Goal: Transaction & Acquisition: Purchase product/service

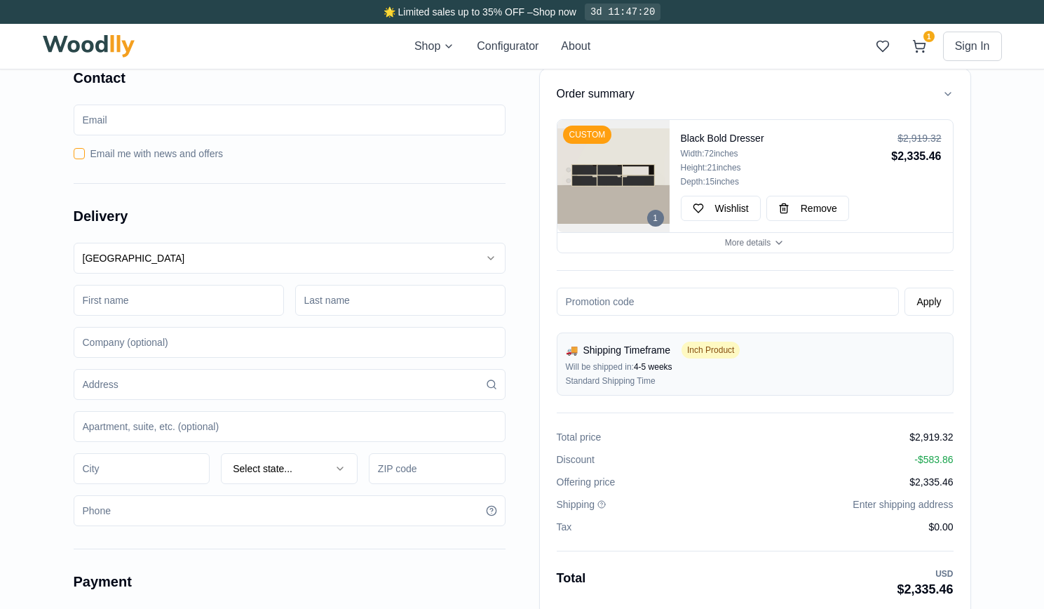
scroll to position [351, 0]
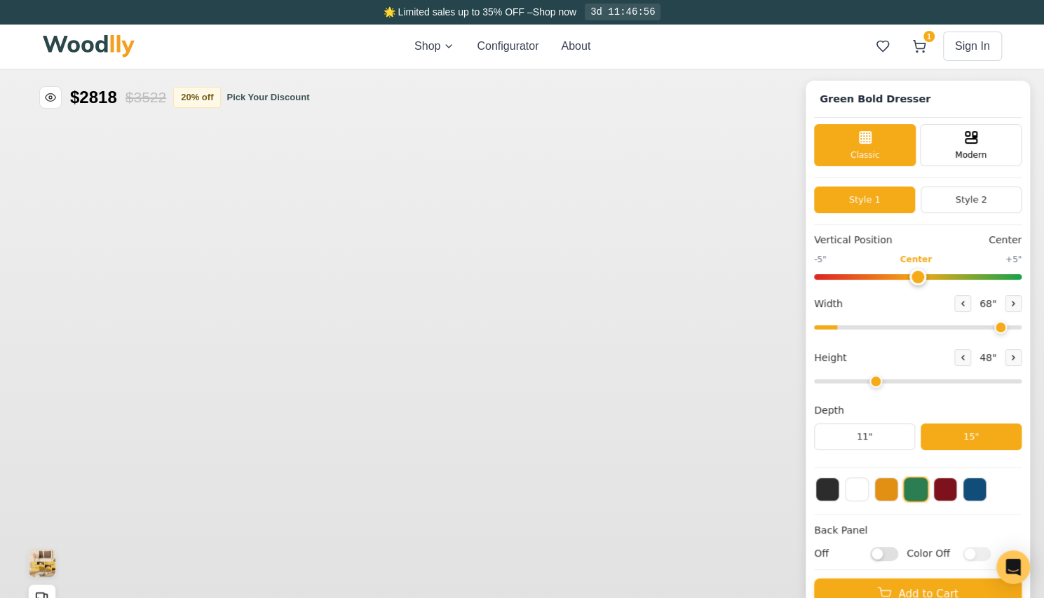
type input "68"
type input "3"
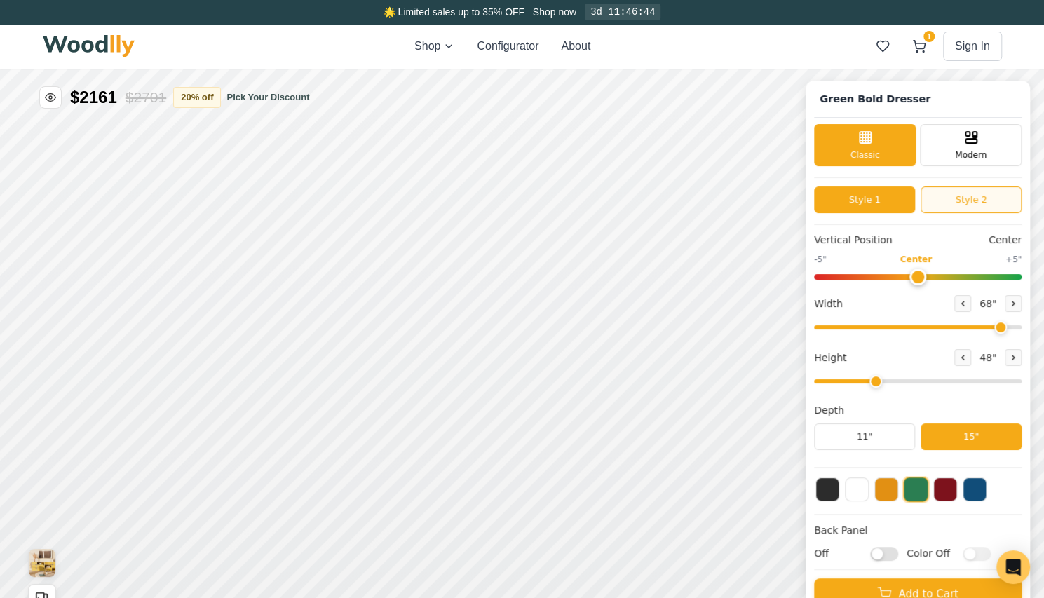
click at [992, 196] on button "Style 2" at bounding box center [971, 200] width 101 height 27
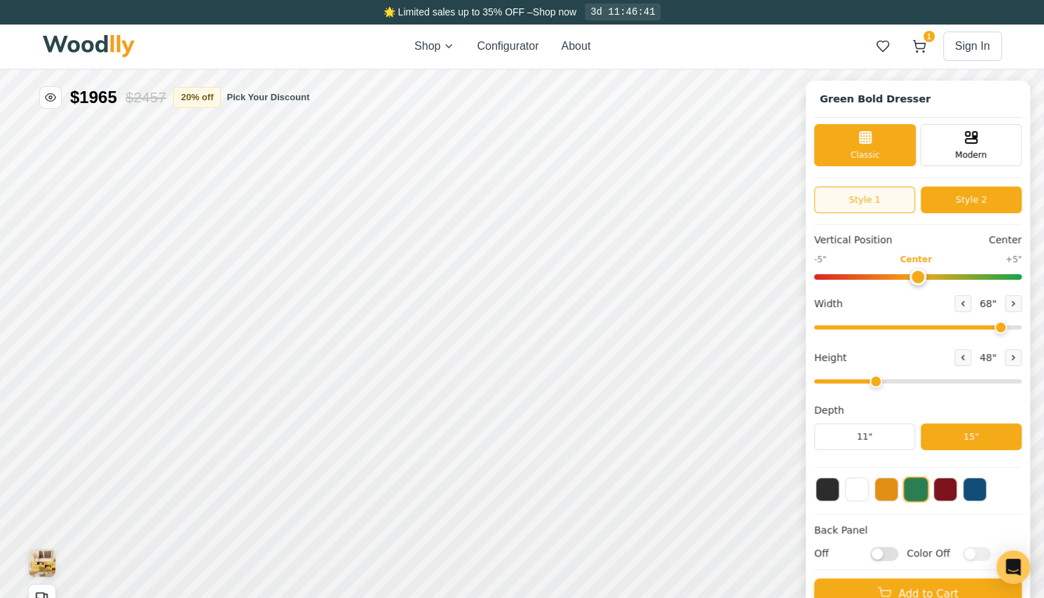
click at [851, 205] on button "Style 1" at bounding box center [864, 200] width 101 height 27
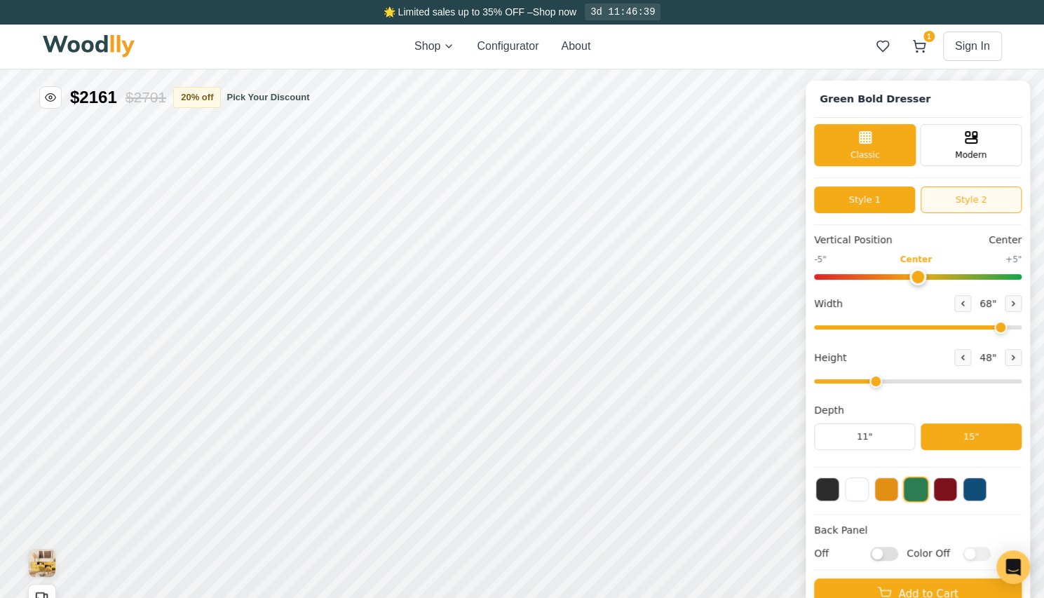
click at [990, 202] on button "Style 2" at bounding box center [971, 200] width 101 height 27
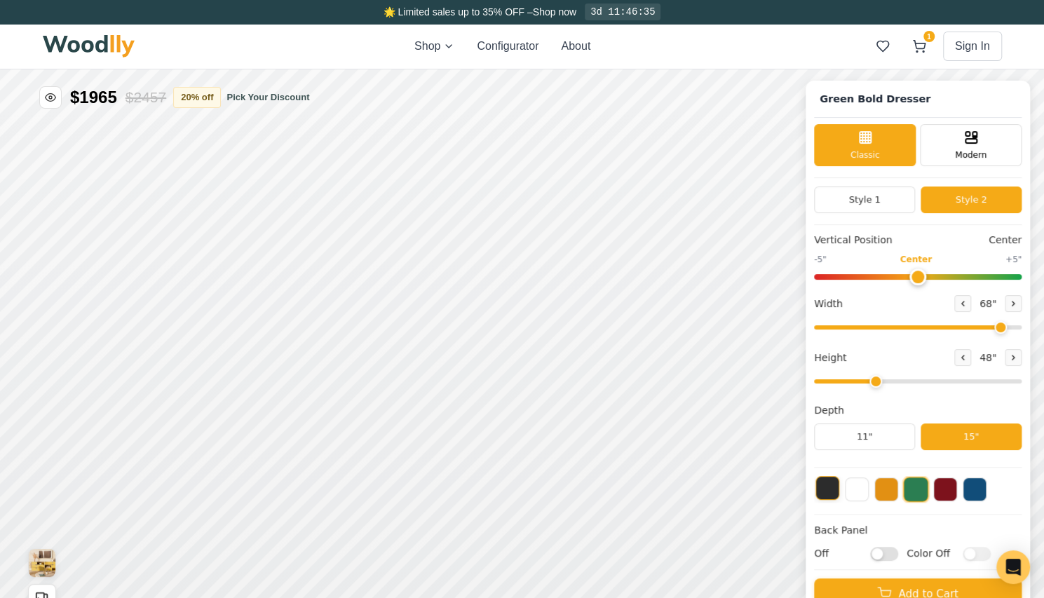
click at [832, 483] on button at bounding box center [828, 488] width 24 height 24
click at [994, 135] on div "Modern" at bounding box center [971, 144] width 102 height 42
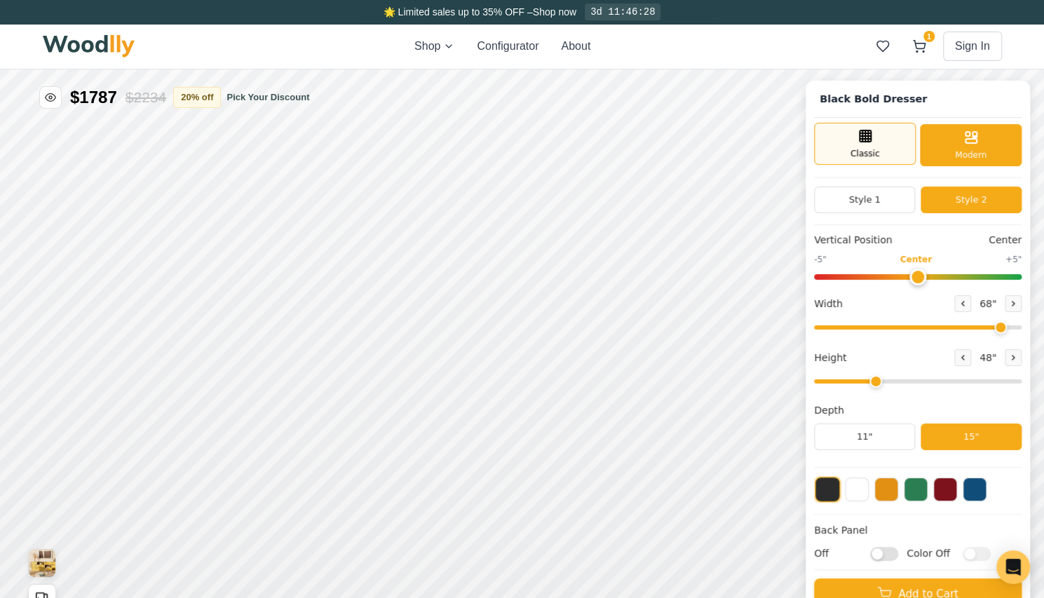
click at [893, 153] on div "Classic" at bounding box center [865, 144] width 102 height 42
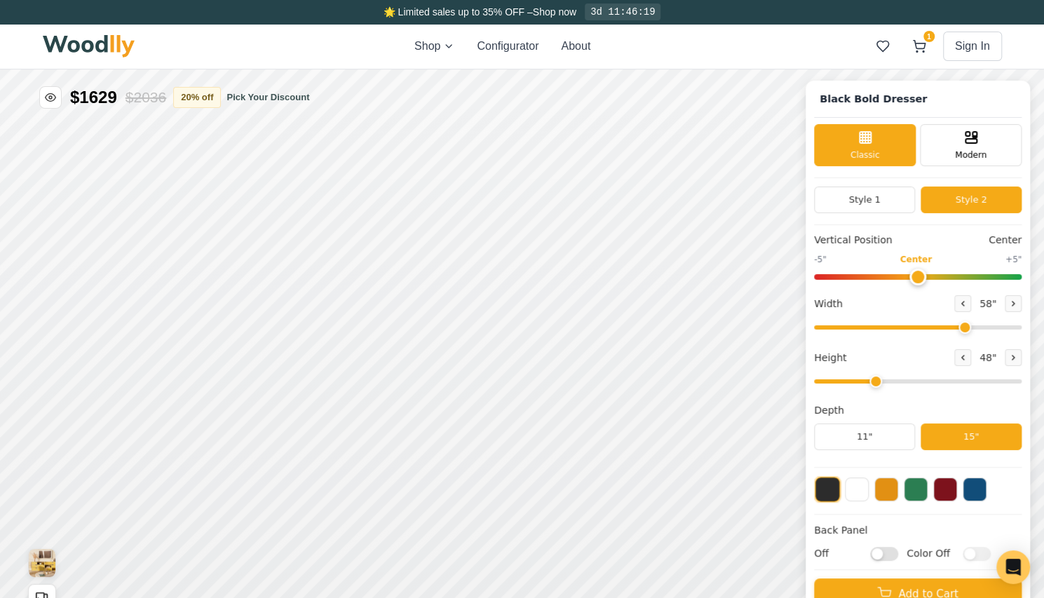
drag, startPoint x: 1007, startPoint y: 322, endPoint x: 974, endPoint y: 322, distance: 33.0
type input "58"
click at [974, 325] on input "range" at bounding box center [918, 327] width 208 height 4
drag, startPoint x: 885, startPoint y: 383, endPoint x: 872, endPoint y: 384, distance: 13.4
click at [872, 384] on input "range" at bounding box center [918, 381] width 208 height 4
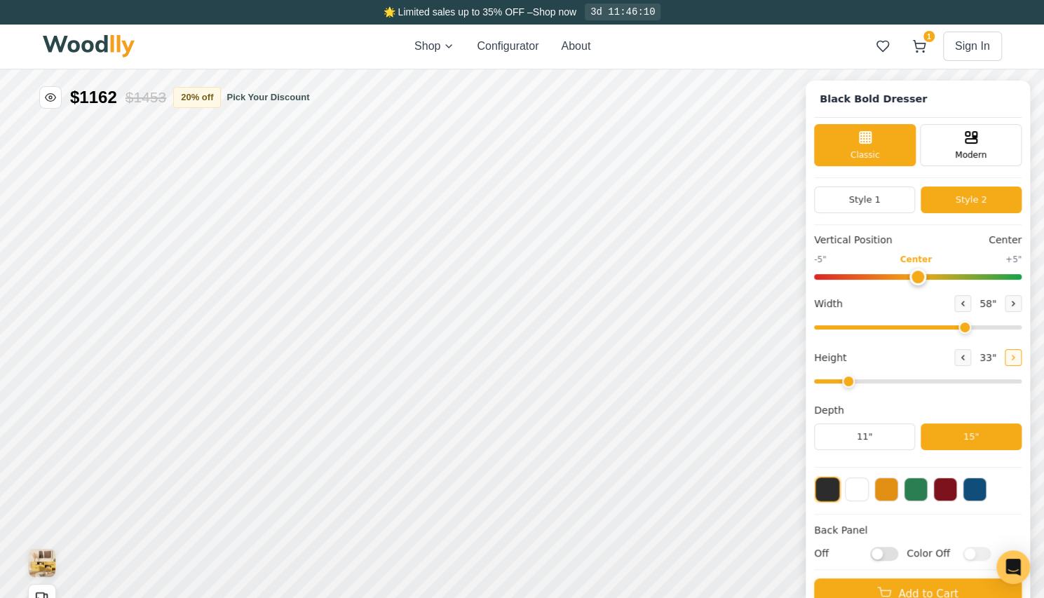
click at [1018, 356] on icon at bounding box center [1013, 357] width 8 height 8
type input "3"
click at [893, 433] on button "11"" at bounding box center [864, 437] width 101 height 27
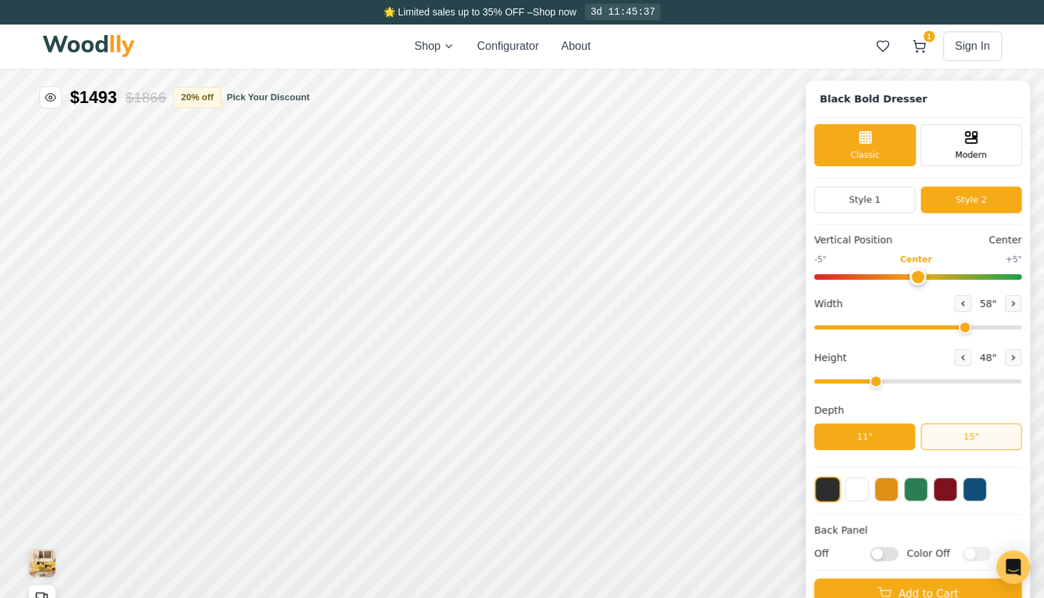
click at [982, 436] on button "15"" at bounding box center [971, 437] width 101 height 27
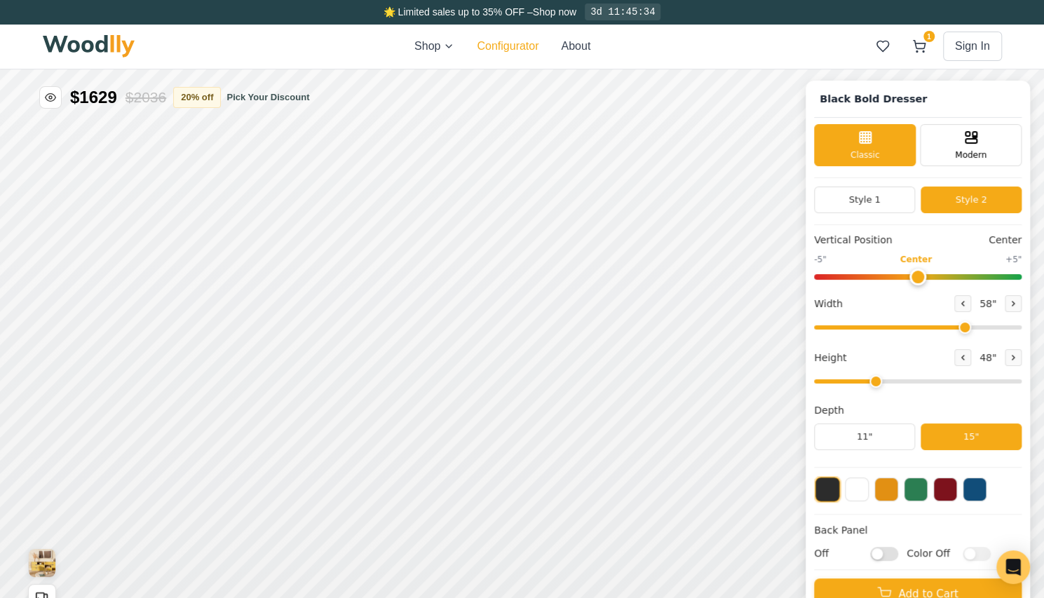
click at [516, 50] on button "Configurator" at bounding box center [508, 46] width 62 height 17
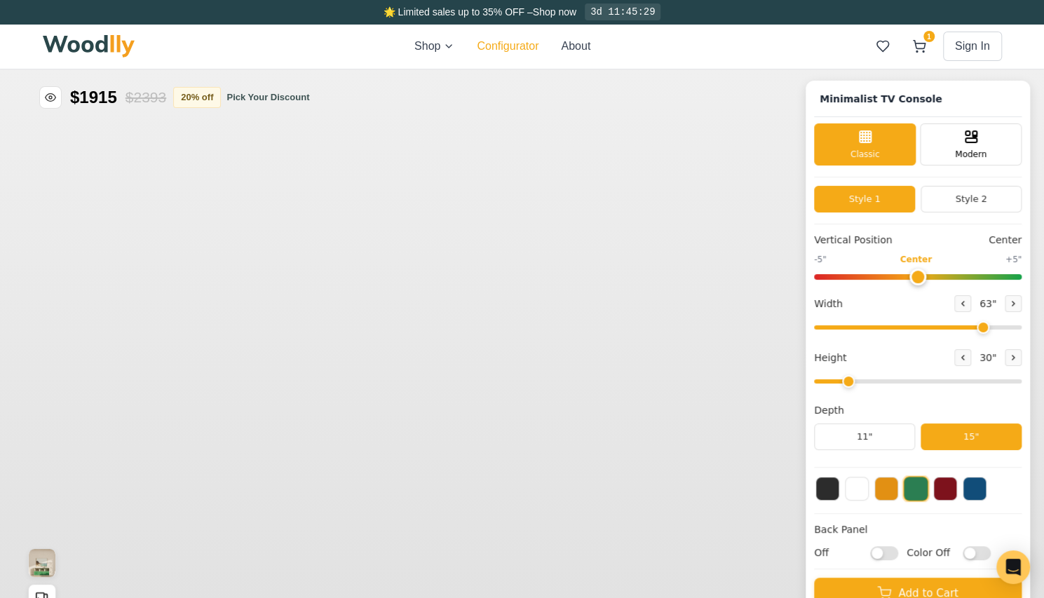
type input "63"
type input "2"
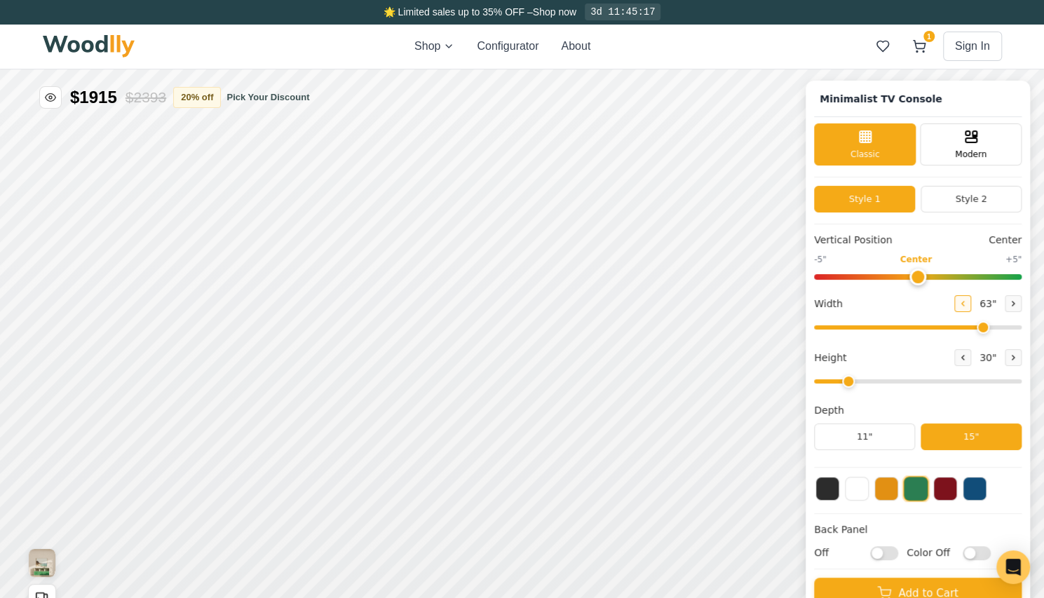
click at [964, 302] on icon at bounding box center [963, 304] width 2 height 4
type input "60"
click at [1017, 356] on button at bounding box center [1013, 357] width 17 height 17
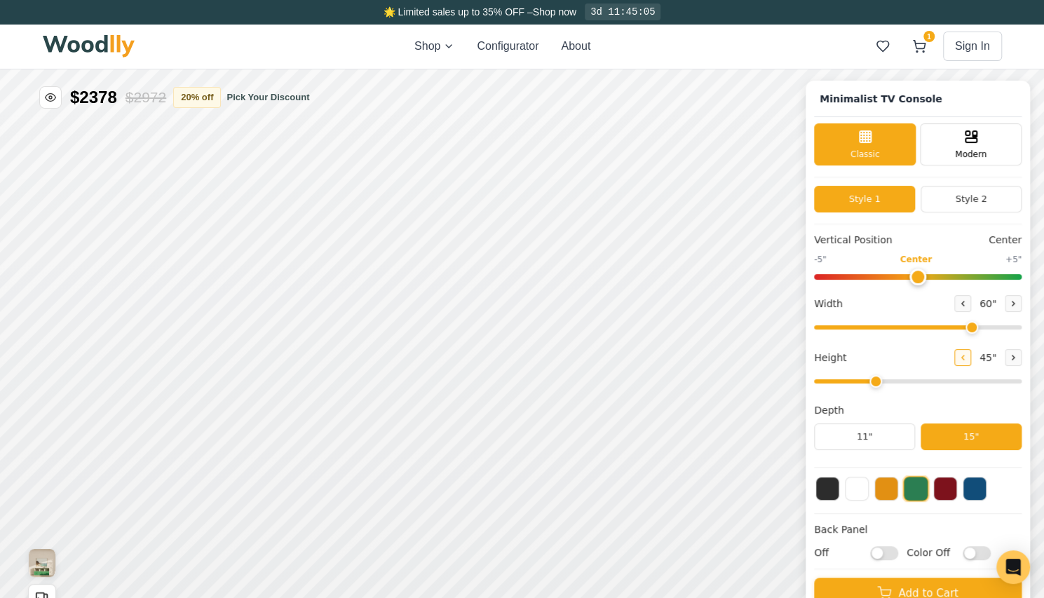
click at [964, 356] on icon at bounding box center [963, 358] width 2 height 4
click at [1015, 356] on icon at bounding box center [1014, 358] width 2 height 4
type input "3"
click at [898, 441] on button "11"" at bounding box center [864, 437] width 101 height 27
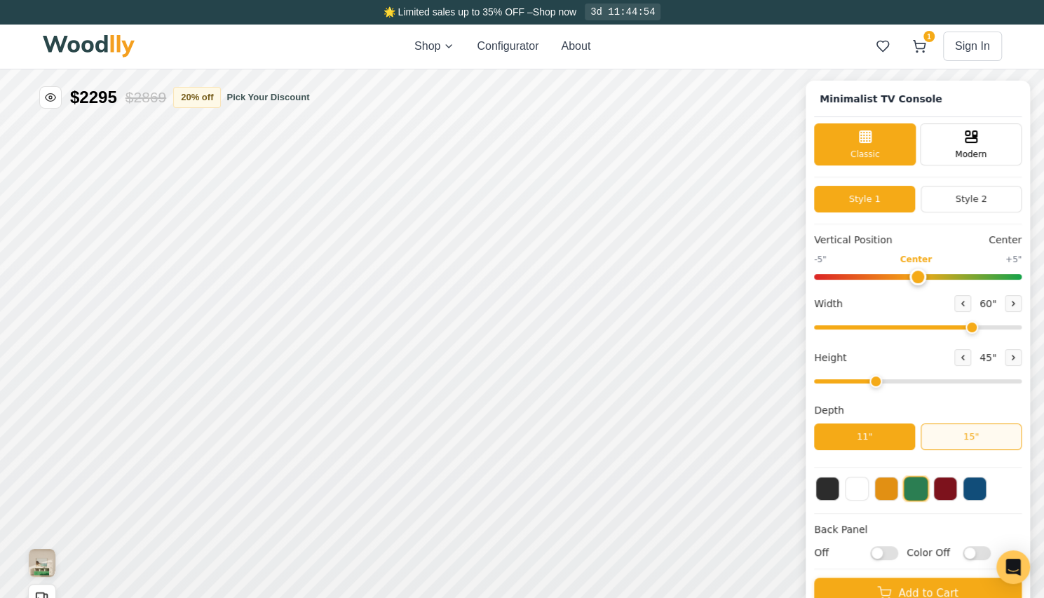
click at [1008, 435] on button "15"" at bounding box center [971, 437] width 101 height 27
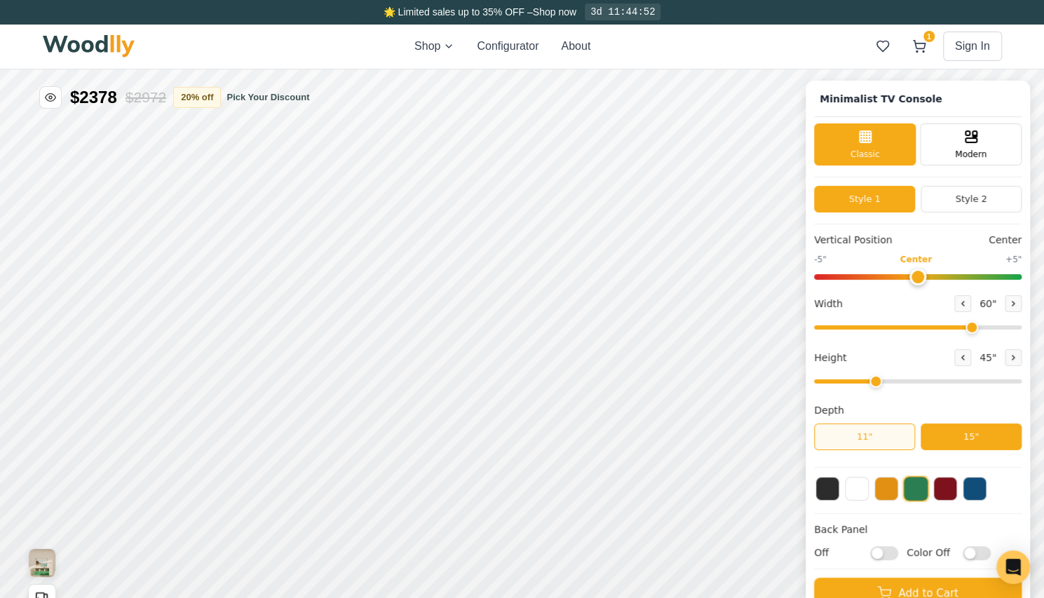
click at [897, 436] on button "11"" at bounding box center [864, 437] width 101 height 27
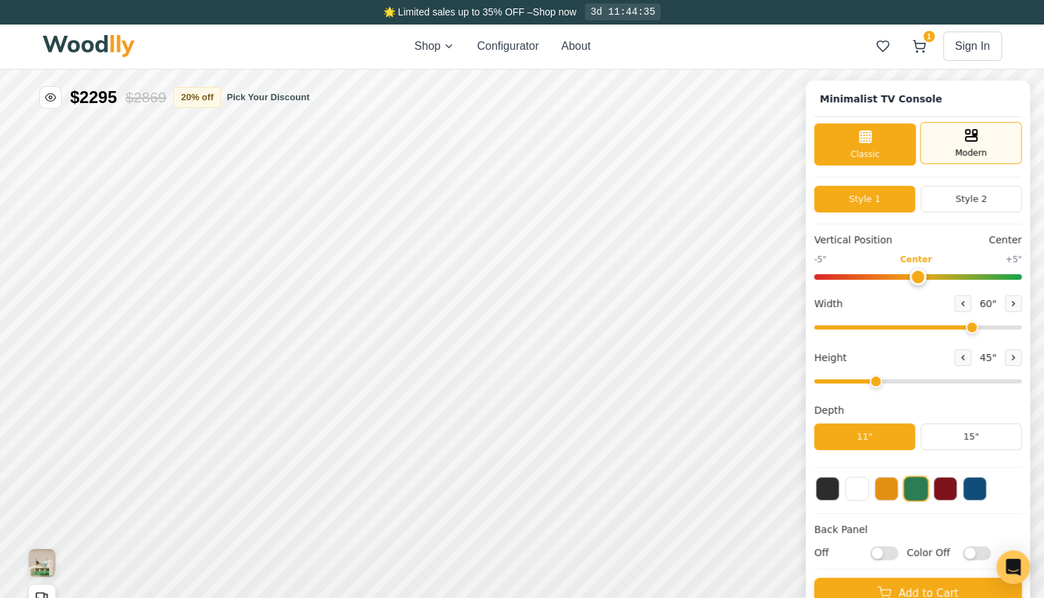
click at [975, 161] on div "Modern" at bounding box center [971, 143] width 102 height 42
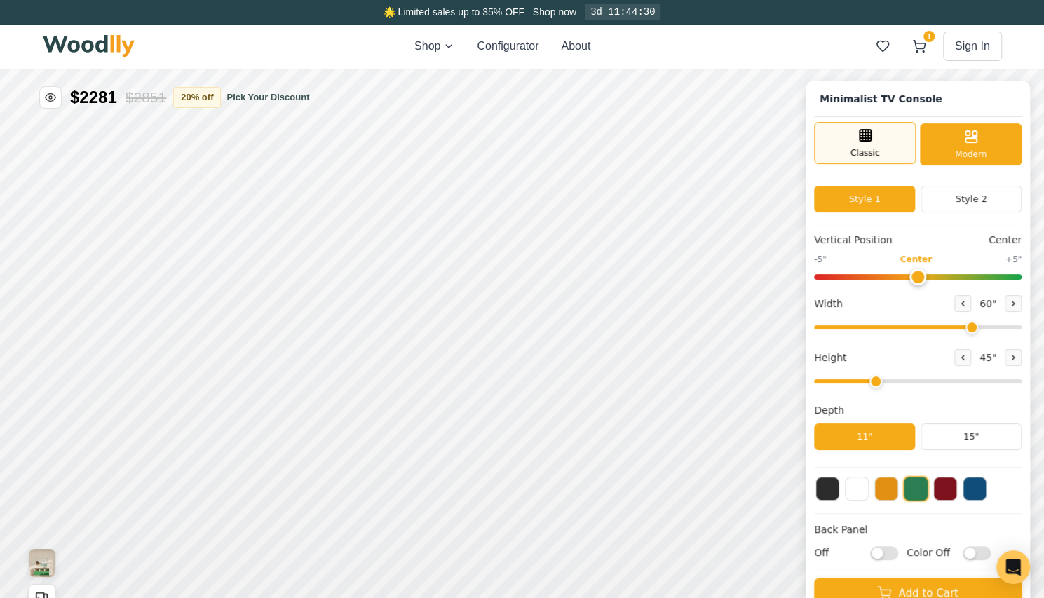
click at [870, 144] on div "Classic" at bounding box center [865, 143] width 102 height 42
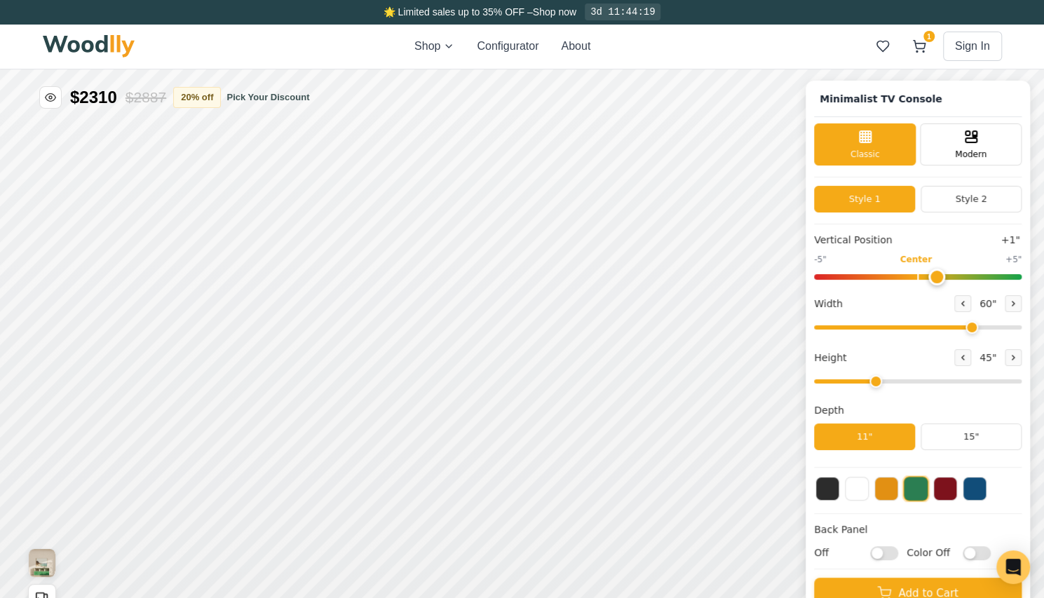
type input "0"
drag, startPoint x: 927, startPoint y: 275, endPoint x: 925, endPoint y: 283, distance: 8.0
click at [925, 280] on input "range" at bounding box center [918, 277] width 208 height 6
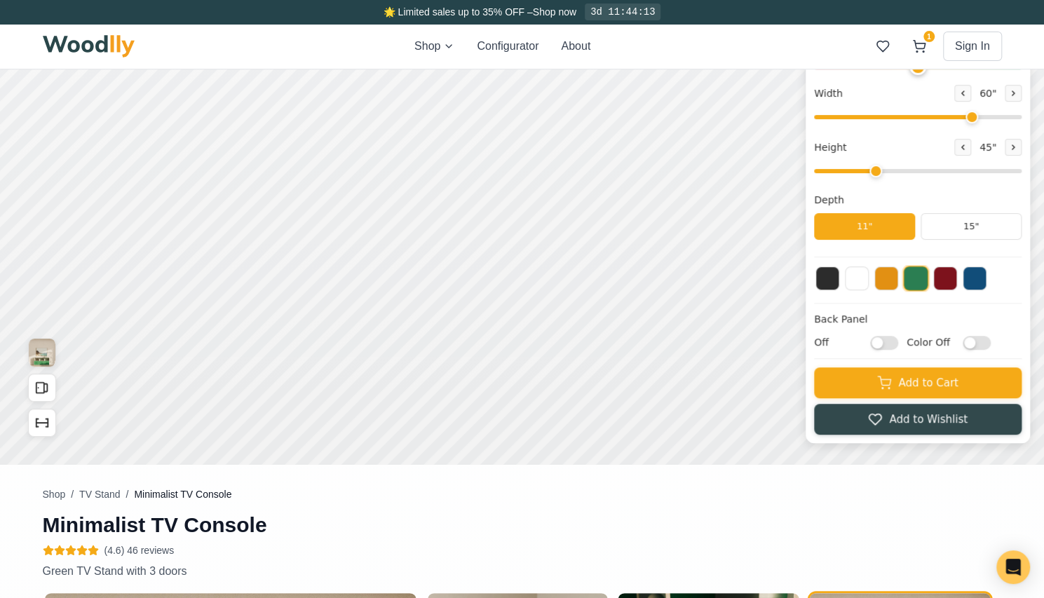
click at [890, 341] on input "Off" at bounding box center [884, 343] width 28 height 14
checkbox input "true"
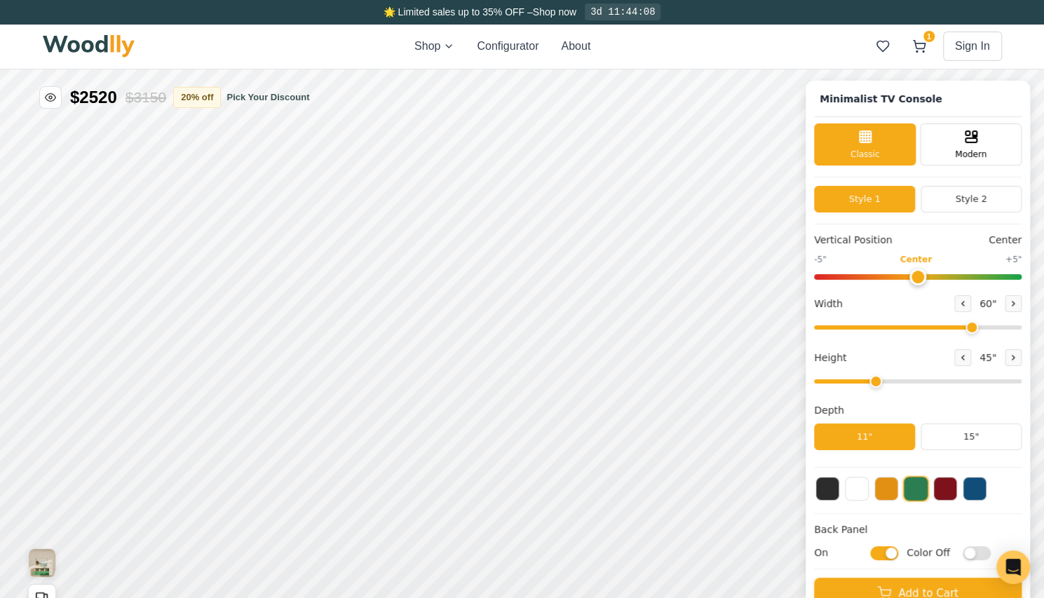
click at [983, 550] on input "Color Off" at bounding box center [977, 553] width 28 height 14
click at [983, 551] on input "Color On" at bounding box center [977, 553] width 28 height 14
checkbox input "false"
click at [897, 551] on input "On" at bounding box center [884, 553] width 28 height 14
checkbox input "false"
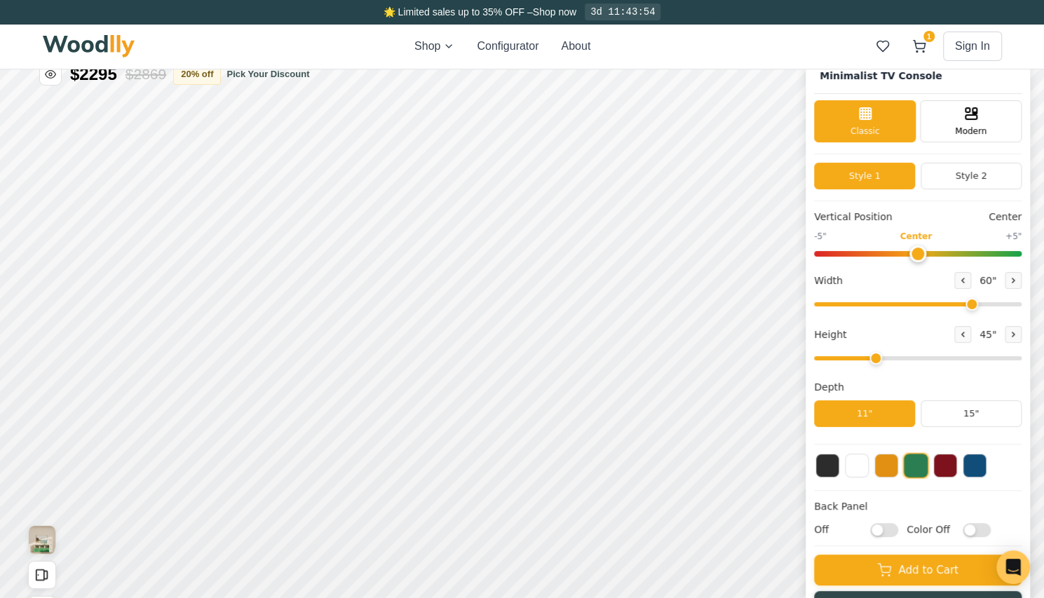
scroll to position [0, 6]
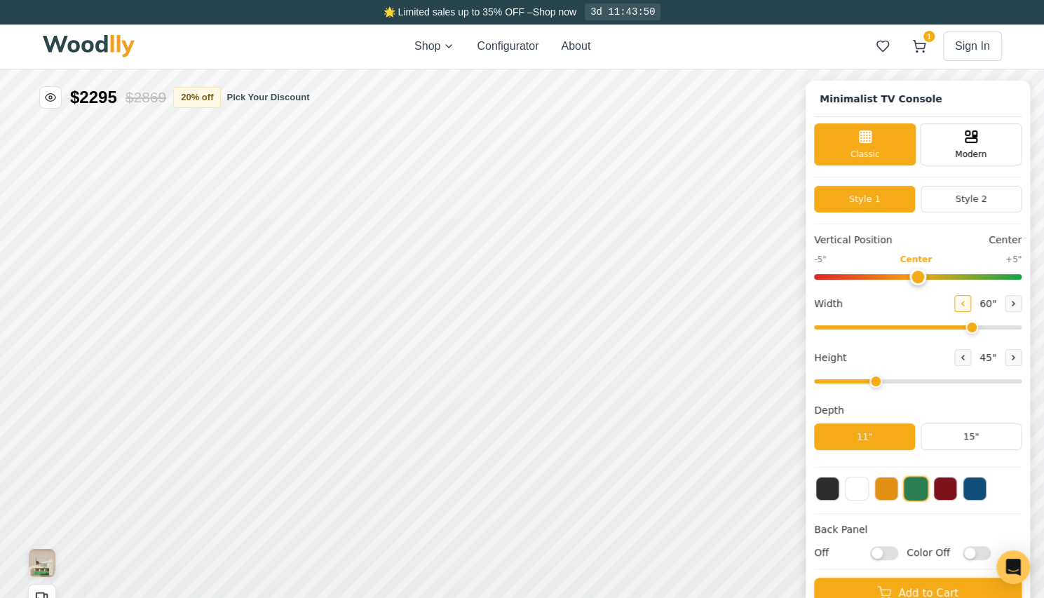
click at [967, 304] on icon at bounding box center [963, 303] width 8 height 8
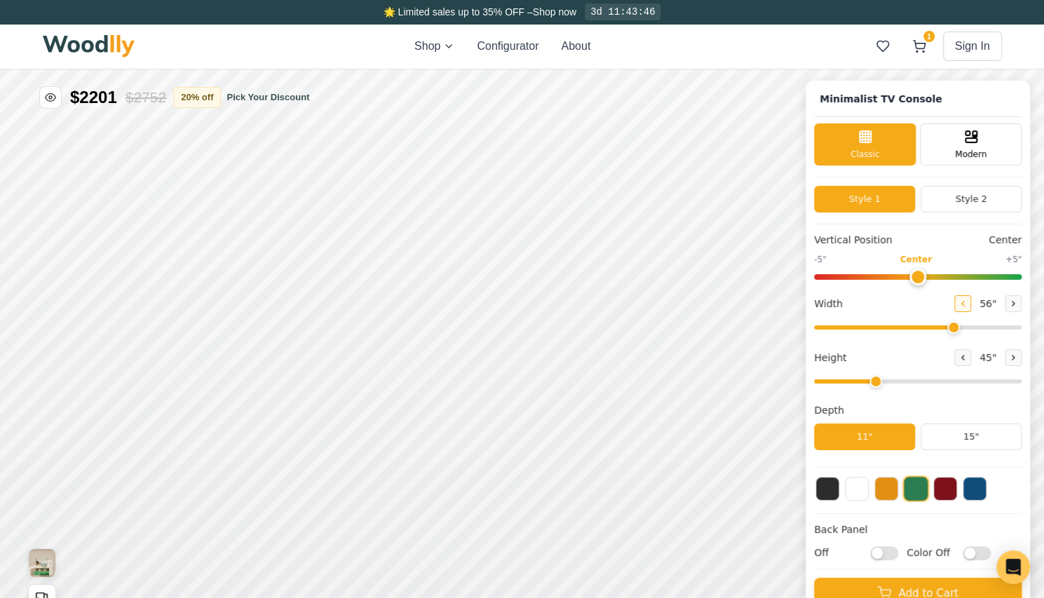
click at [967, 304] on icon at bounding box center [963, 303] width 8 height 8
click at [1030, 302] on div "Minimalist TV Console Classic Modern Style 1 Style 2 Vertical Position Center -…" at bounding box center [918, 367] width 224 height 573
click at [1018, 302] on icon at bounding box center [1013, 303] width 8 height 8
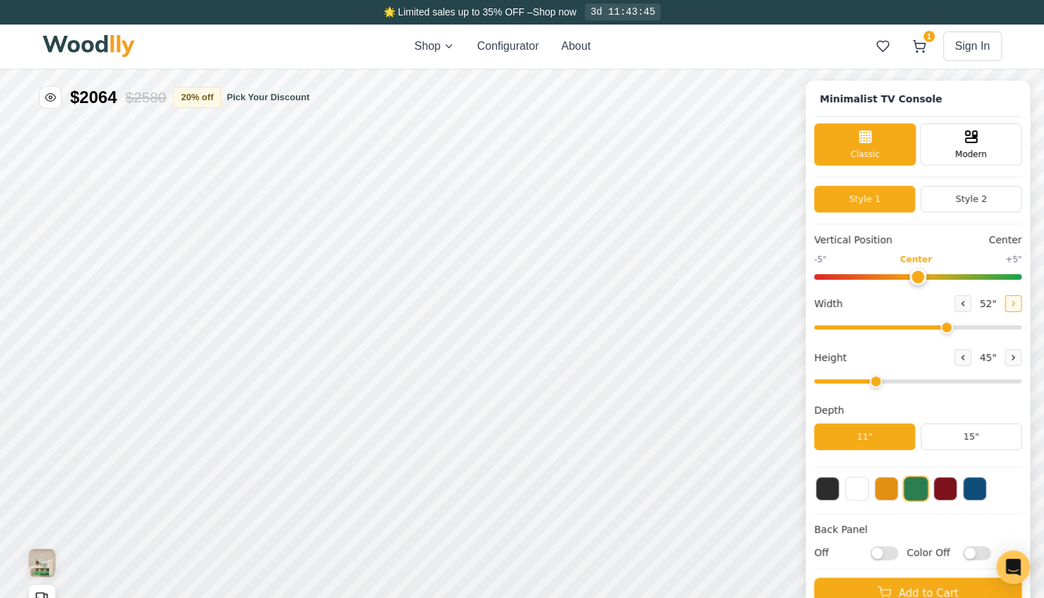
click at [1018, 302] on icon at bounding box center [1013, 303] width 8 height 8
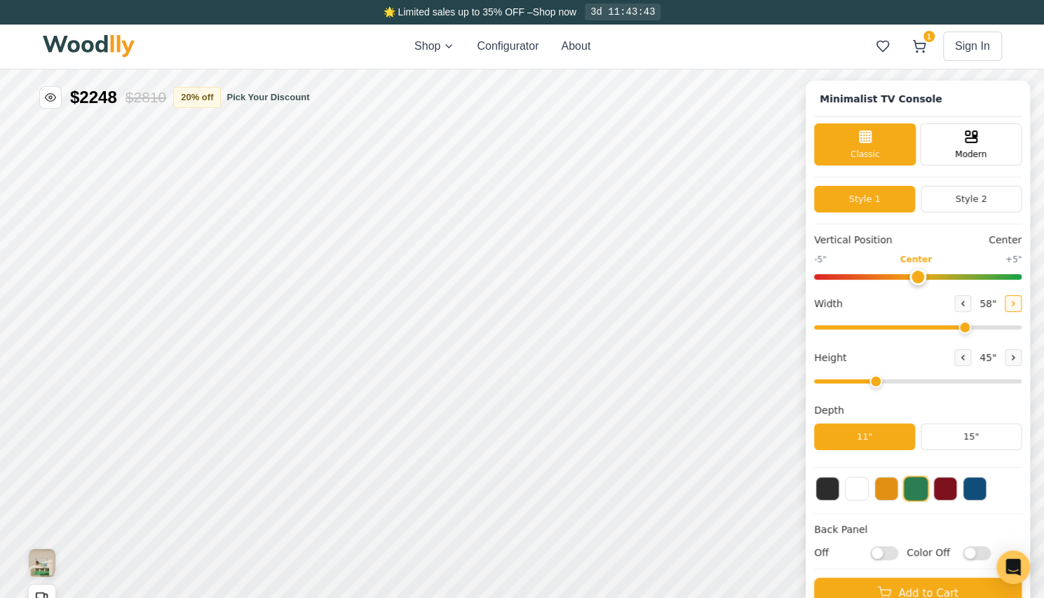
click at [1018, 302] on icon at bounding box center [1013, 303] width 8 height 8
type input "59"
click at [964, 359] on icon at bounding box center [963, 358] width 2 height 4
type input "2"
click at [837, 484] on button at bounding box center [828, 487] width 24 height 24
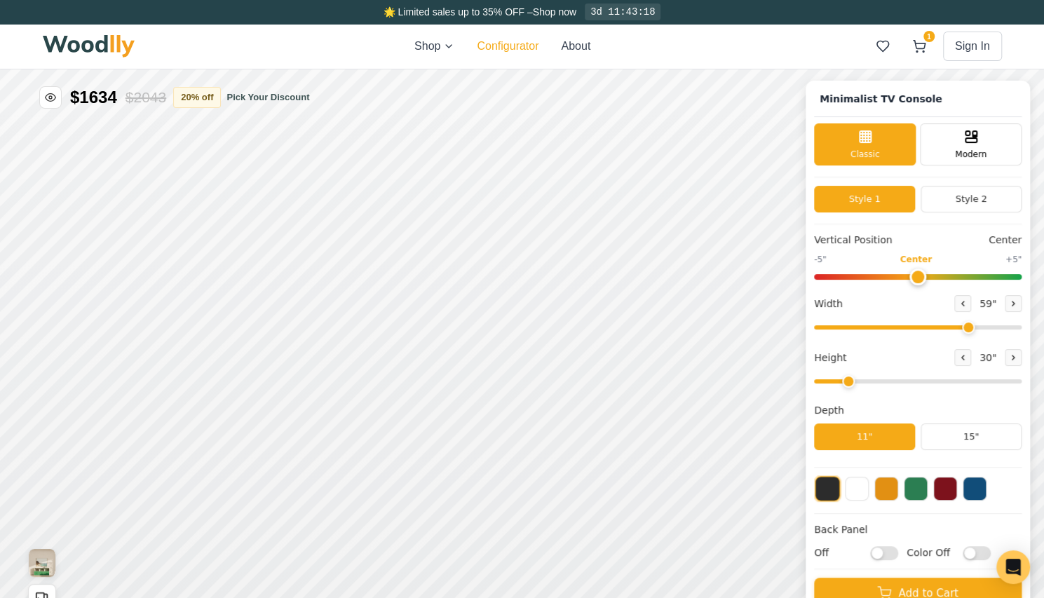
click at [499, 39] on button "Configurator" at bounding box center [508, 46] width 62 height 17
click at [500, 47] on button "Configurator" at bounding box center [508, 46] width 62 height 17
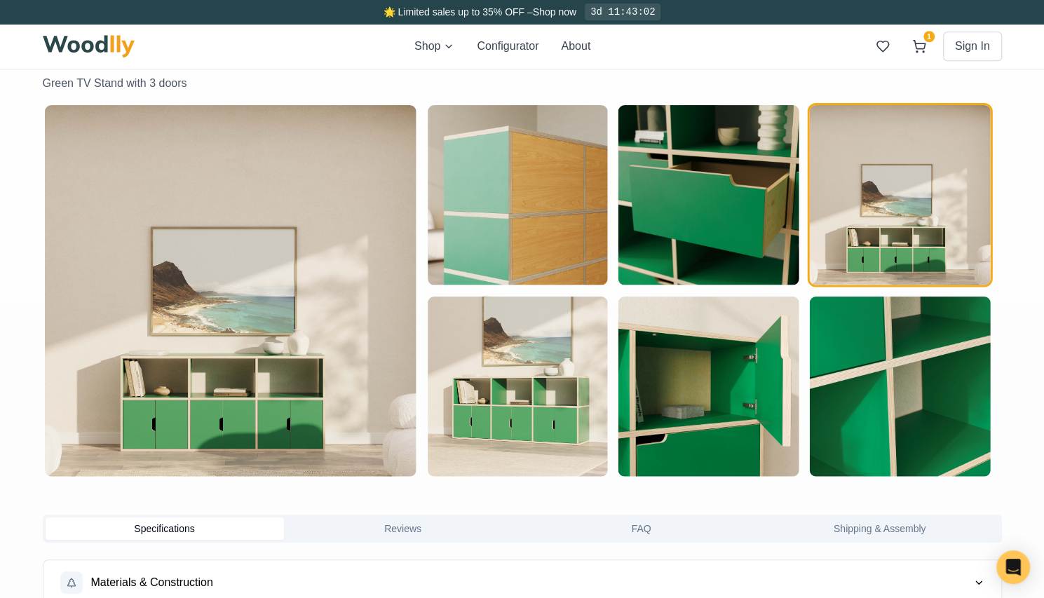
scroll to position [701, 6]
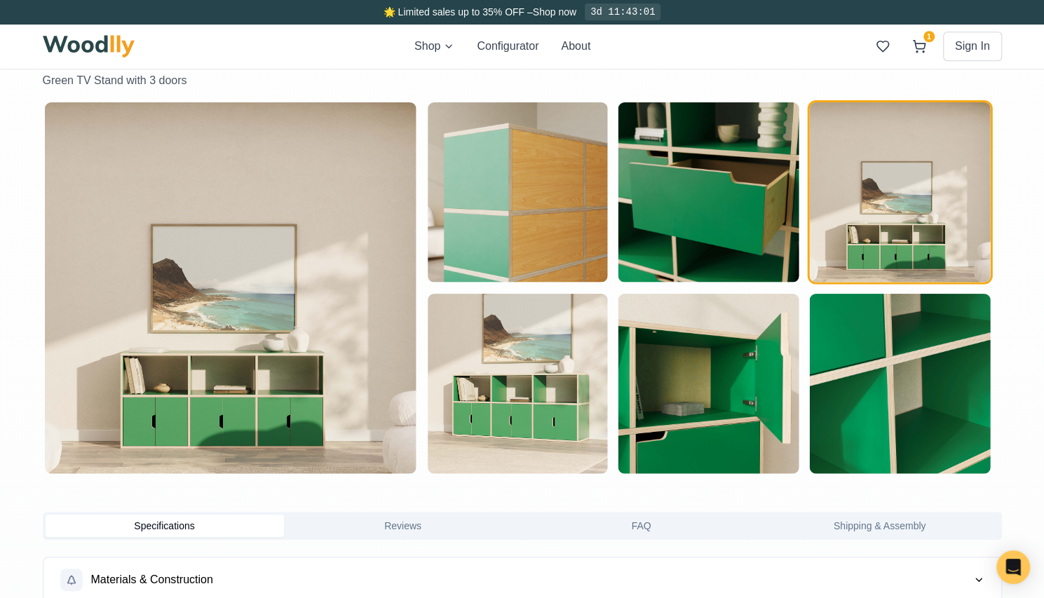
click at [708, 219] on img "button" at bounding box center [709, 192] width 180 height 180
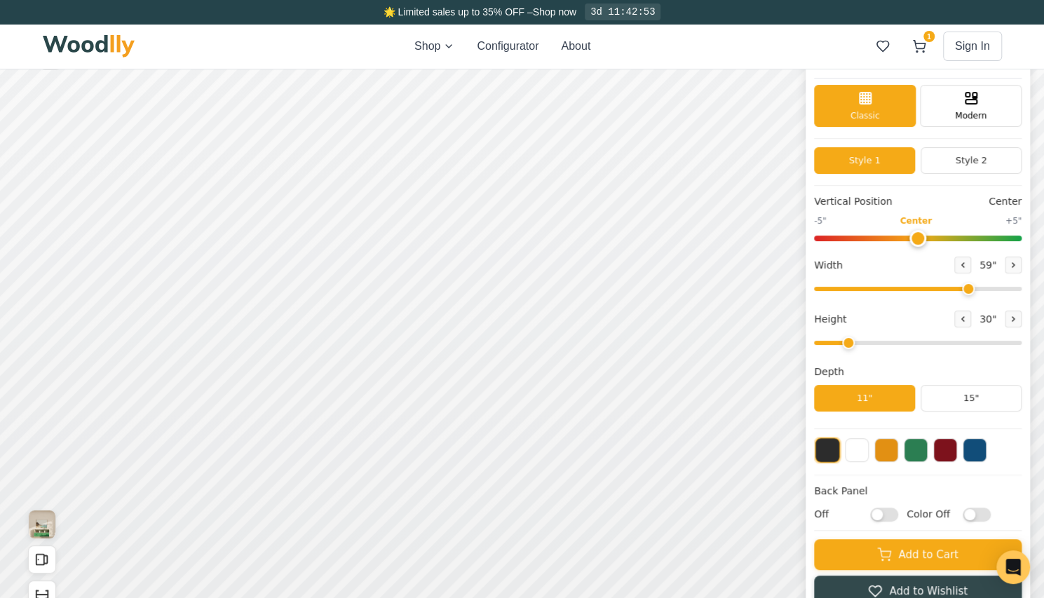
scroll to position [0, 6]
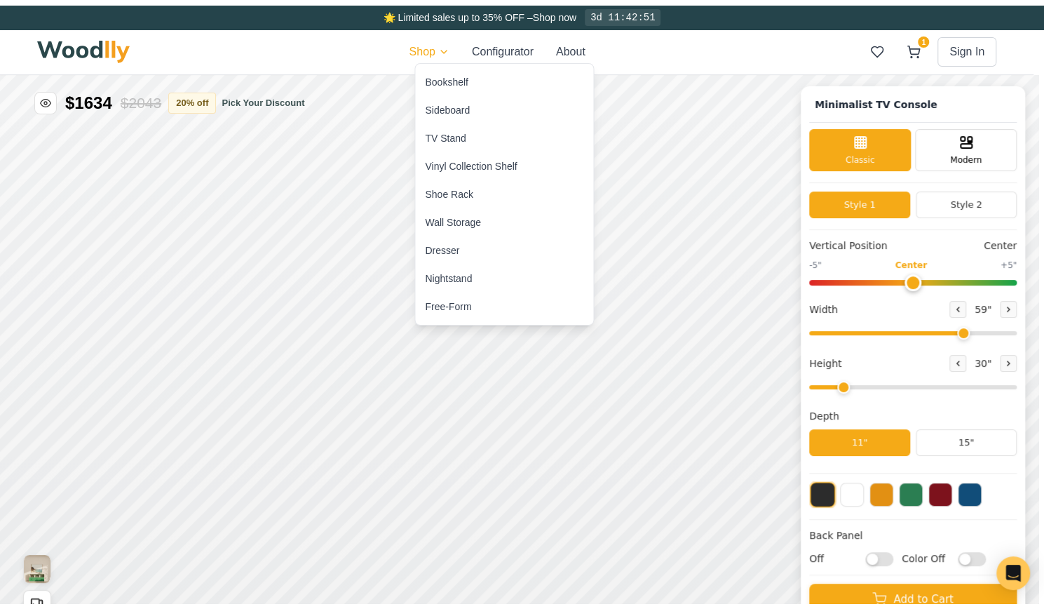
scroll to position [0, 0]
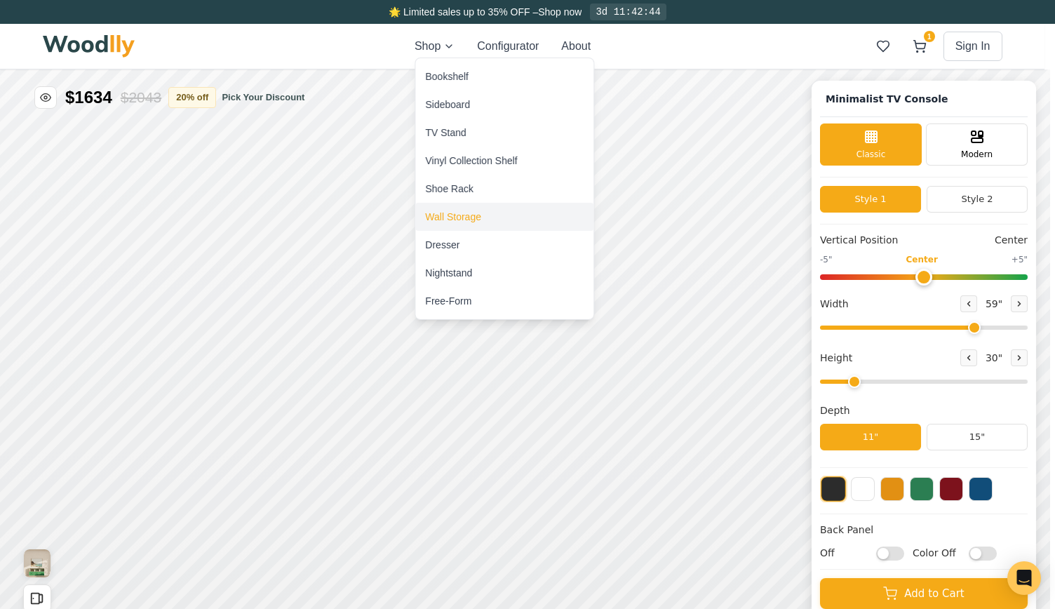
click at [467, 211] on div "Wall Storage" at bounding box center [453, 217] width 56 height 14
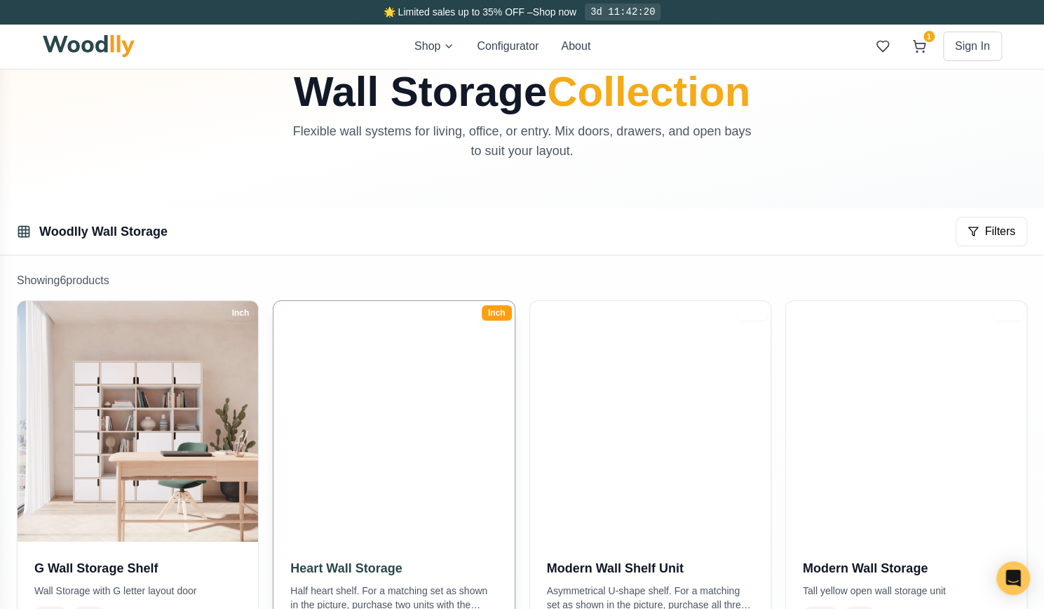
scroll to position [70, 0]
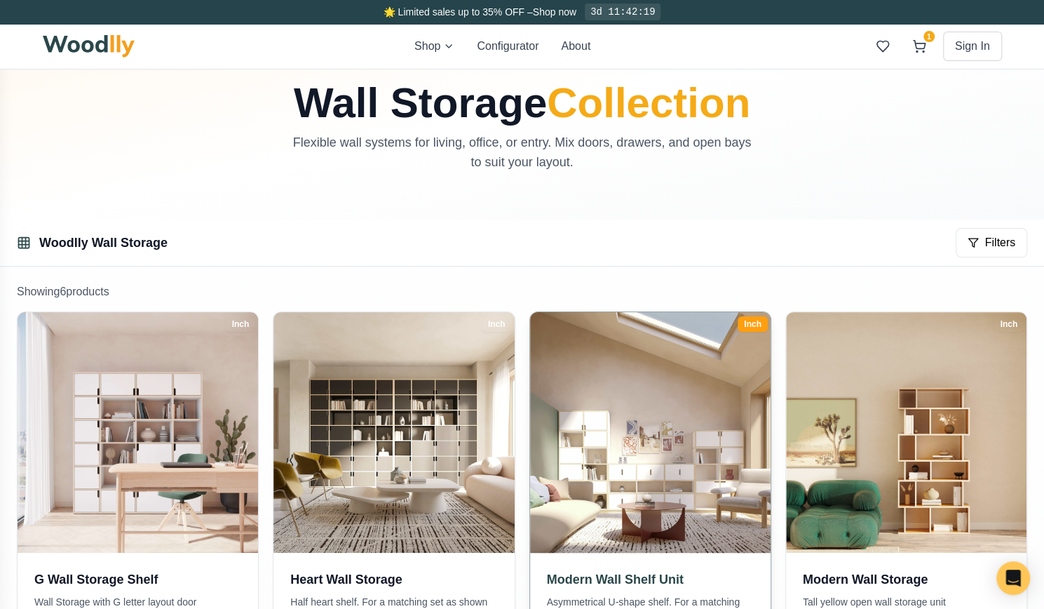
click at [659, 431] on img at bounding box center [650, 432] width 252 height 252
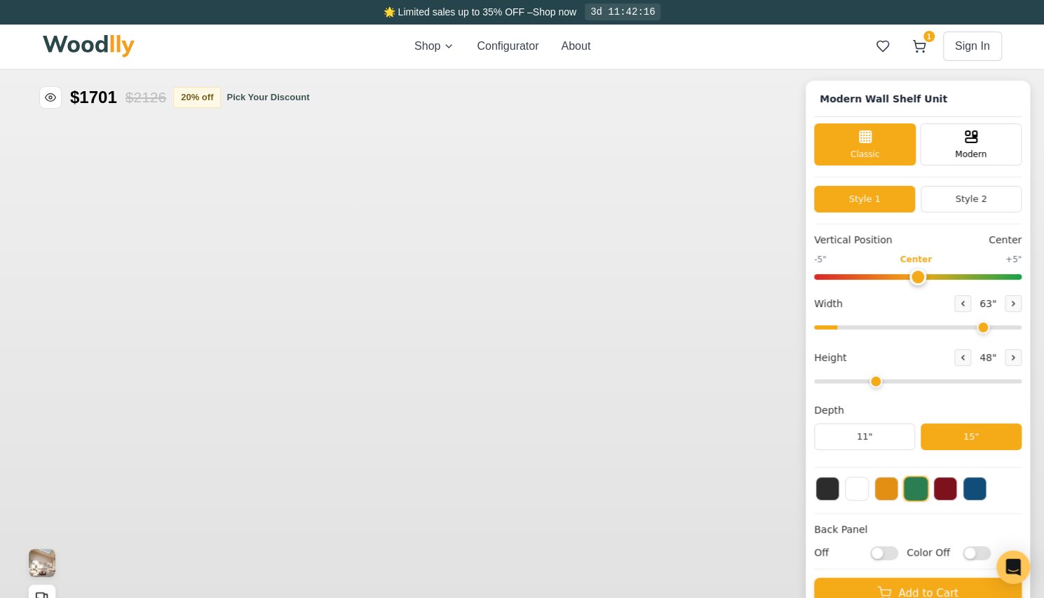
type input "63"
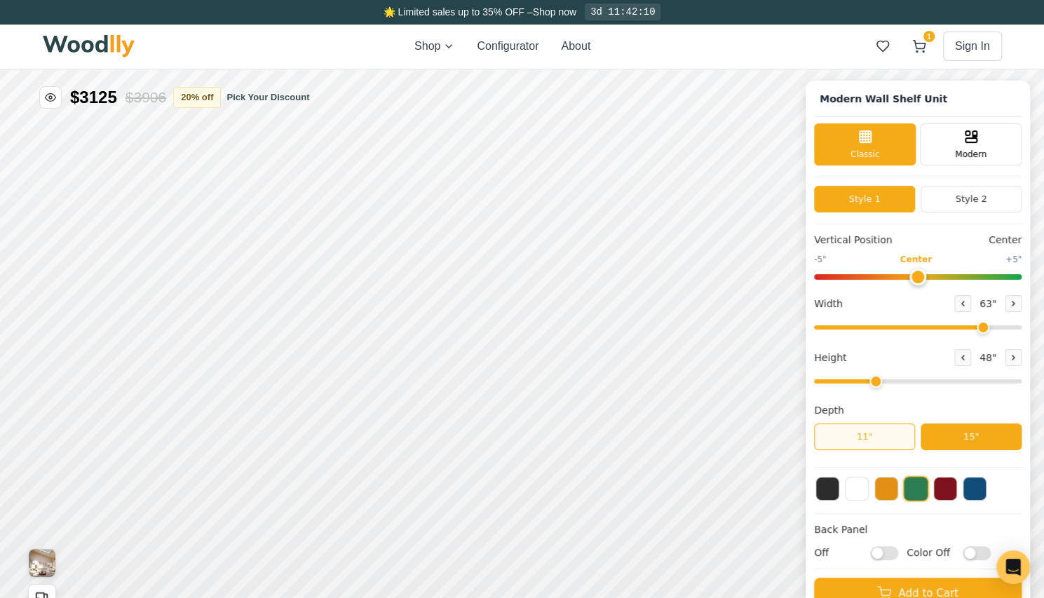
click at [884, 434] on button "11"" at bounding box center [864, 437] width 101 height 27
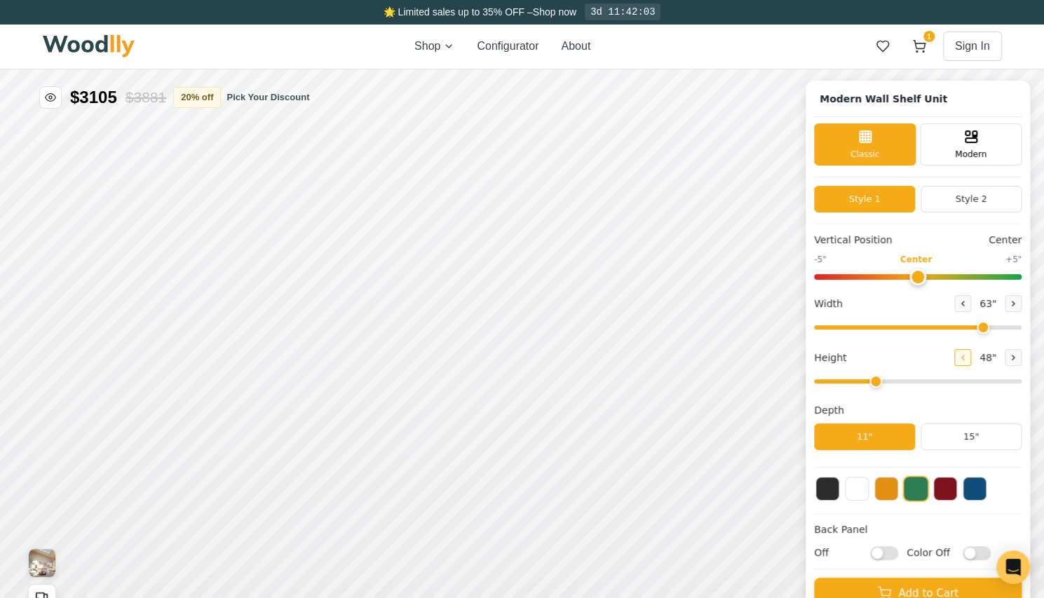
click at [967, 356] on icon at bounding box center [963, 357] width 8 height 8
click at [1018, 353] on icon at bounding box center [1013, 357] width 8 height 8
type input "3"
click at [967, 299] on icon at bounding box center [963, 303] width 8 height 8
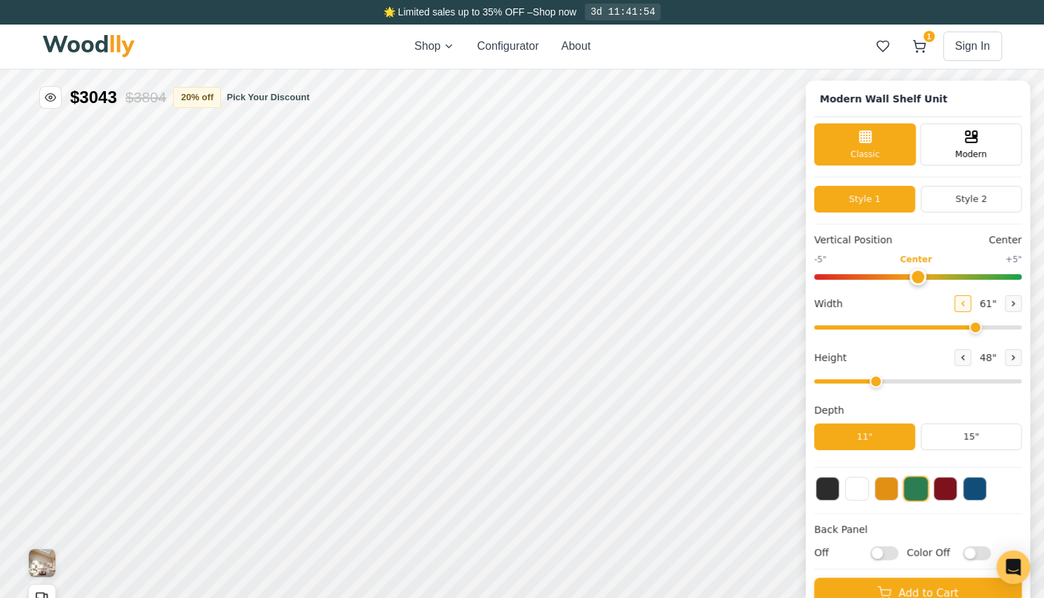
click at [967, 299] on icon at bounding box center [963, 303] width 8 height 8
type input "58"
click at [1009, 194] on button "Style 2" at bounding box center [971, 199] width 101 height 27
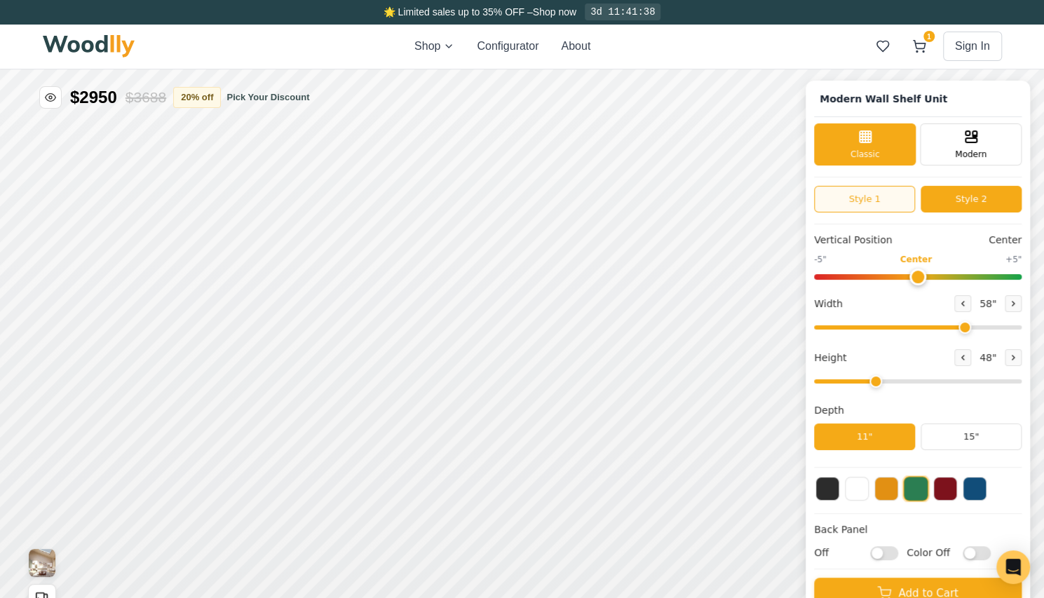
click at [891, 196] on button "Style 1" at bounding box center [864, 199] width 101 height 27
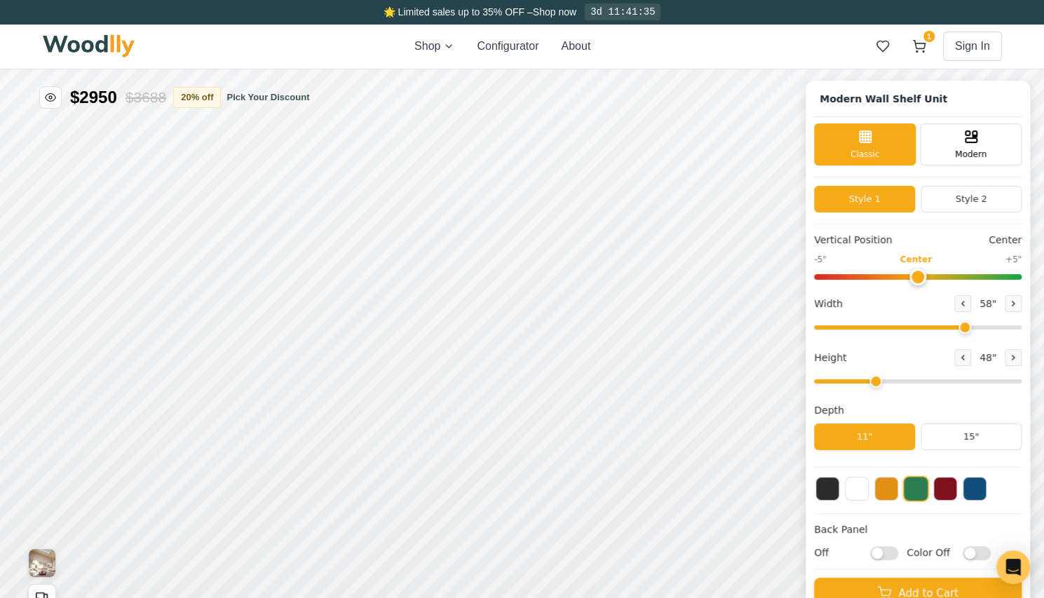
scroll to position [70, 0]
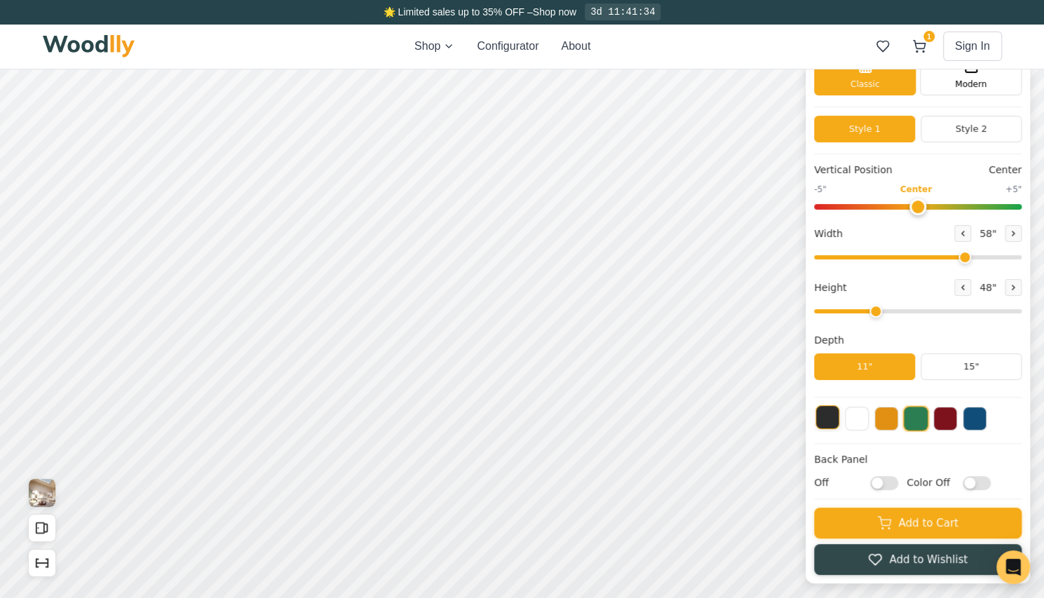
click at [835, 414] on button at bounding box center [828, 417] width 24 height 24
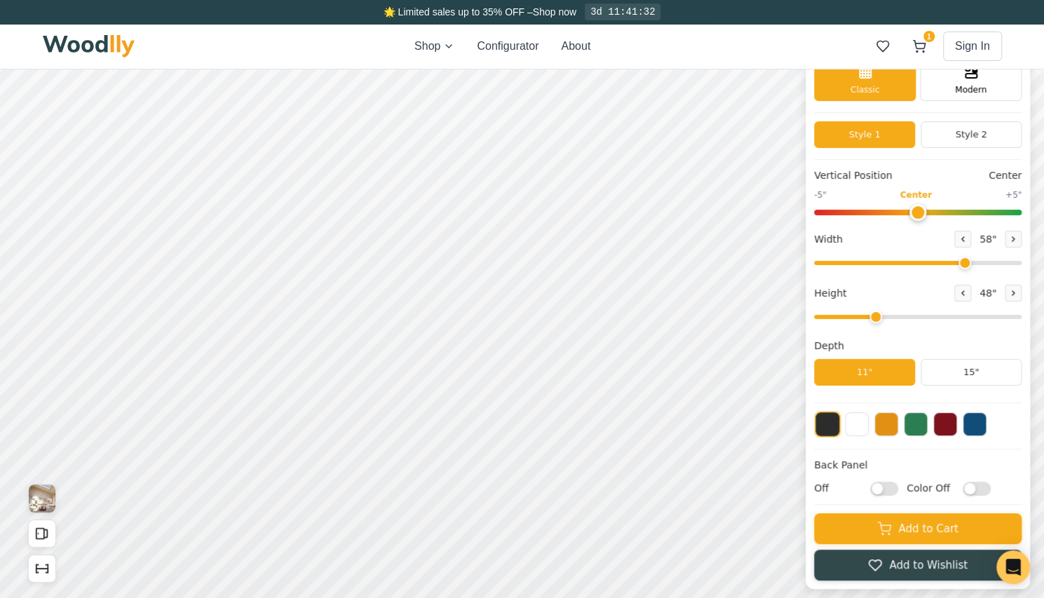
scroll to position [0, 0]
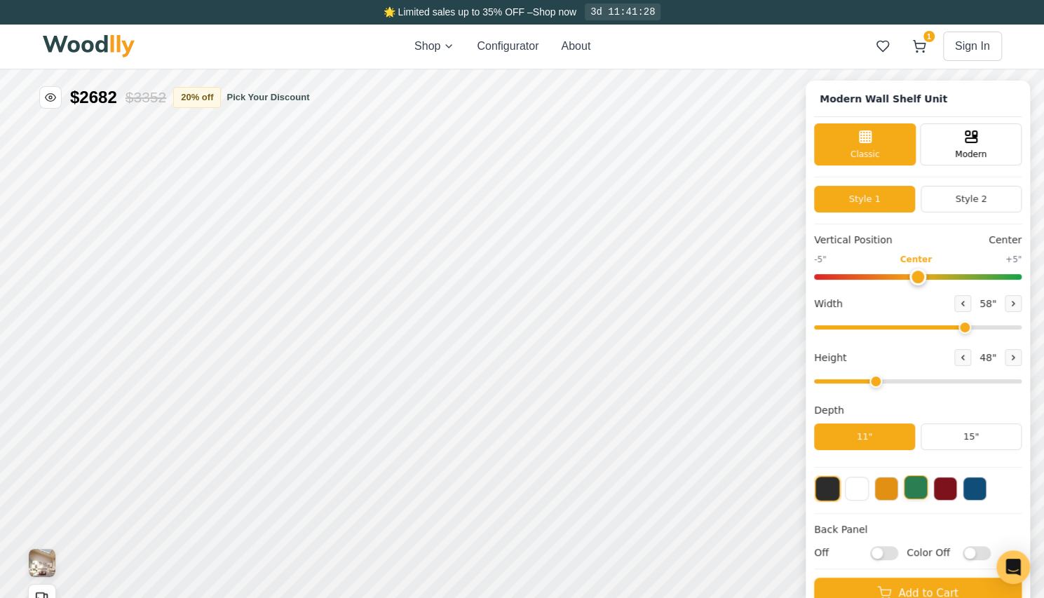
click at [926, 494] on button at bounding box center [916, 487] width 24 height 24
click at [837, 497] on button at bounding box center [828, 487] width 24 height 24
click at [967, 358] on icon at bounding box center [963, 357] width 8 height 8
click at [1018, 355] on icon at bounding box center [1013, 357] width 8 height 8
type input "3"
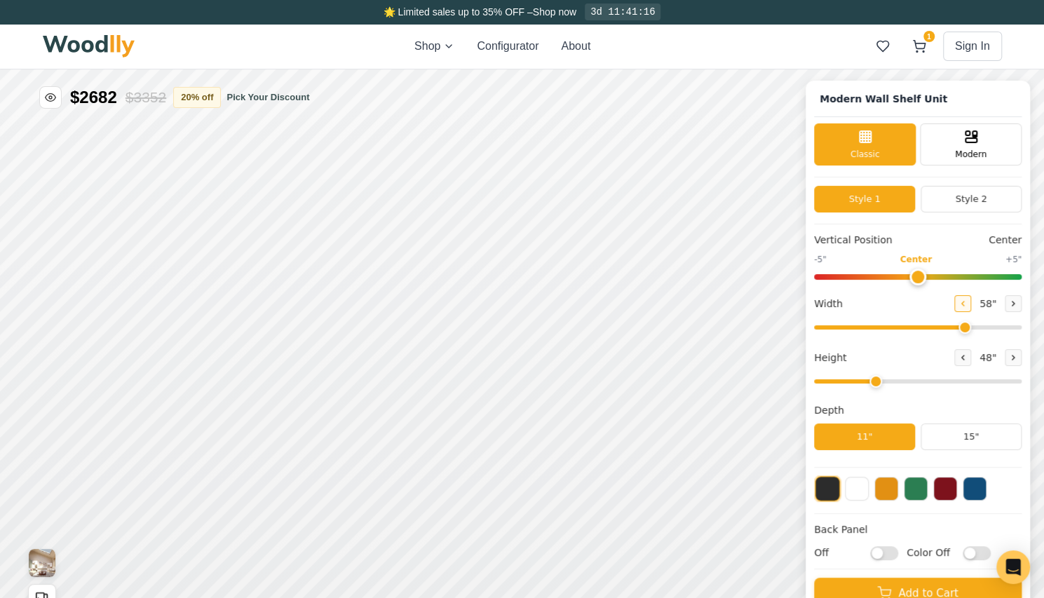
click at [964, 302] on icon at bounding box center [963, 304] width 2 height 4
click at [967, 302] on icon at bounding box center [963, 303] width 8 height 8
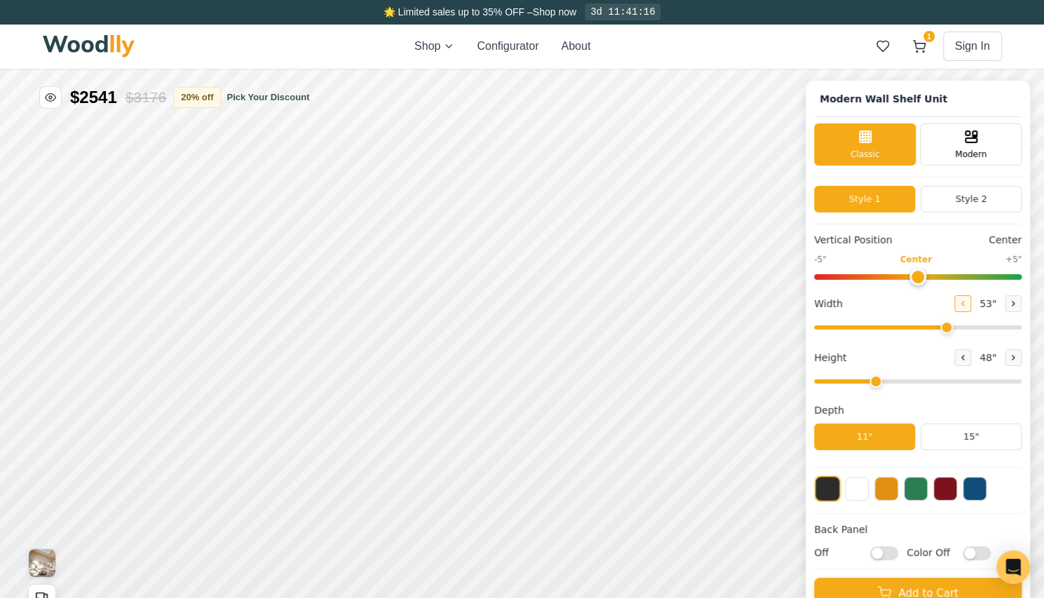
click at [967, 302] on icon at bounding box center [963, 303] width 8 height 8
type input "50"
drag, startPoint x: 940, startPoint y: 272, endPoint x: 1038, endPoint y: 272, distance: 98.2
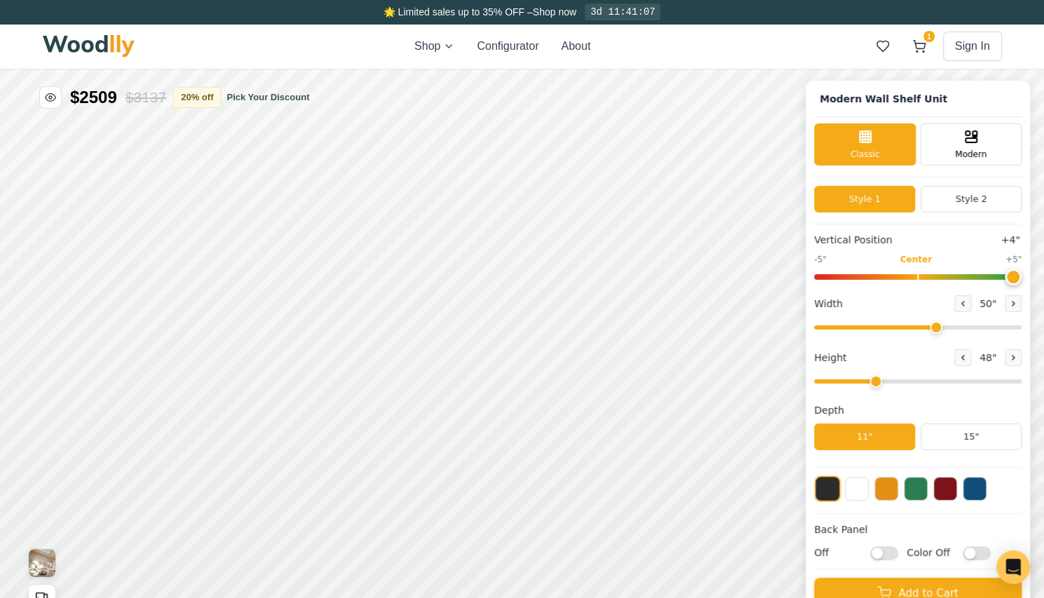
click at [1022, 274] on input "range" at bounding box center [918, 277] width 208 height 6
drag, startPoint x: 1025, startPoint y: 272, endPoint x: 717, endPoint y: 271, distance: 307.9
click at [814, 274] on input "range" at bounding box center [918, 277] width 208 height 6
drag, startPoint x: 836, startPoint y: 272, endPoint x: 925, endPoint y: 276, distance: 89.2
type input "0"
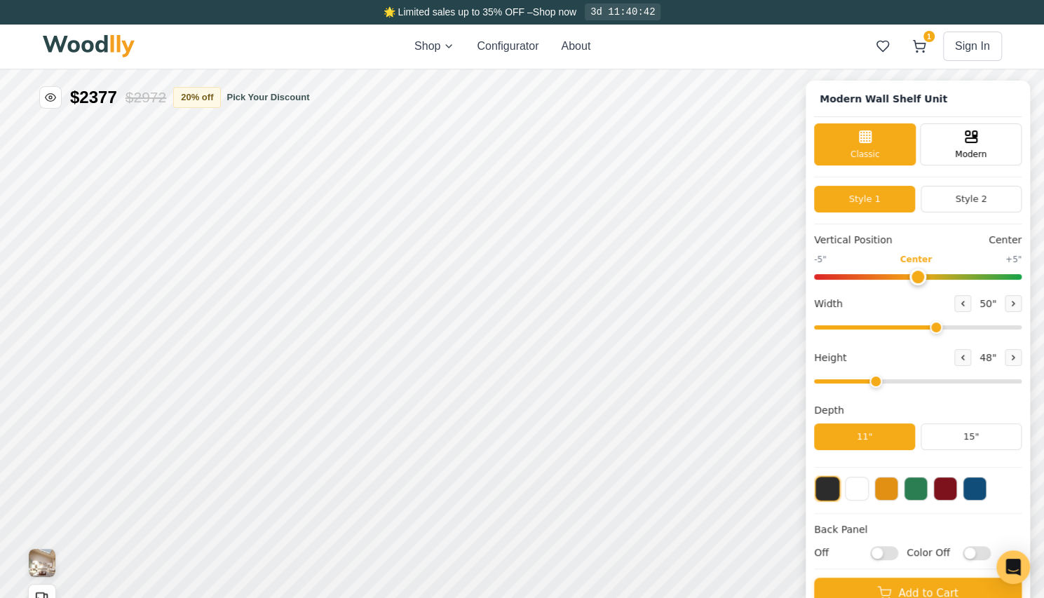
click at [925, 276] on input "range" at bounding box center [918, 277] width 208 height 6
click at [983, 199] on button "Style 2" at bounding box center [971, 199] width 101 height 27
